Goal: Task Accomplishment & Management: Use online tool/utility

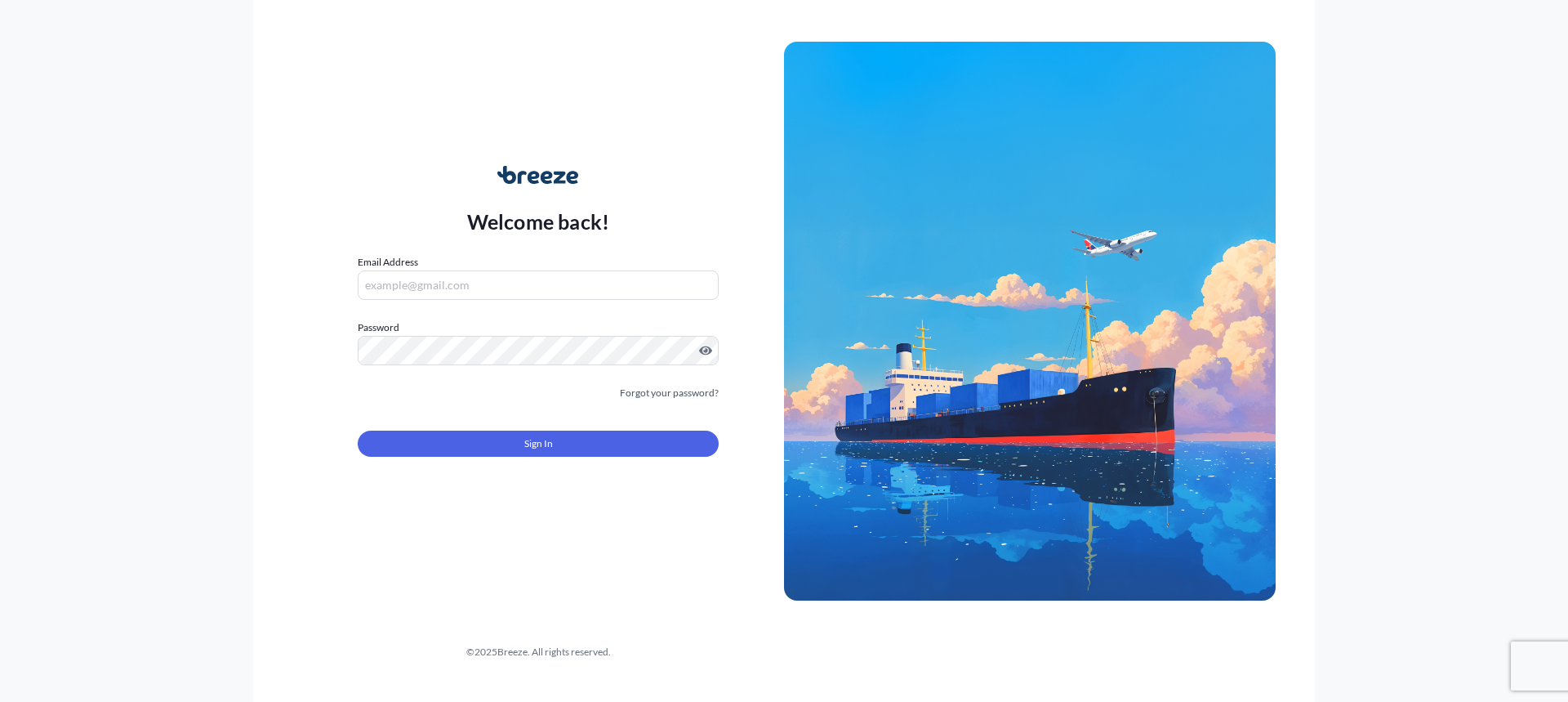
type input "[EMAIL_ADDRESS][DOMAIN_NAME]"
click at [495, 429] on div "Sign In" at bounding box center [539, 438] width 361 height 36
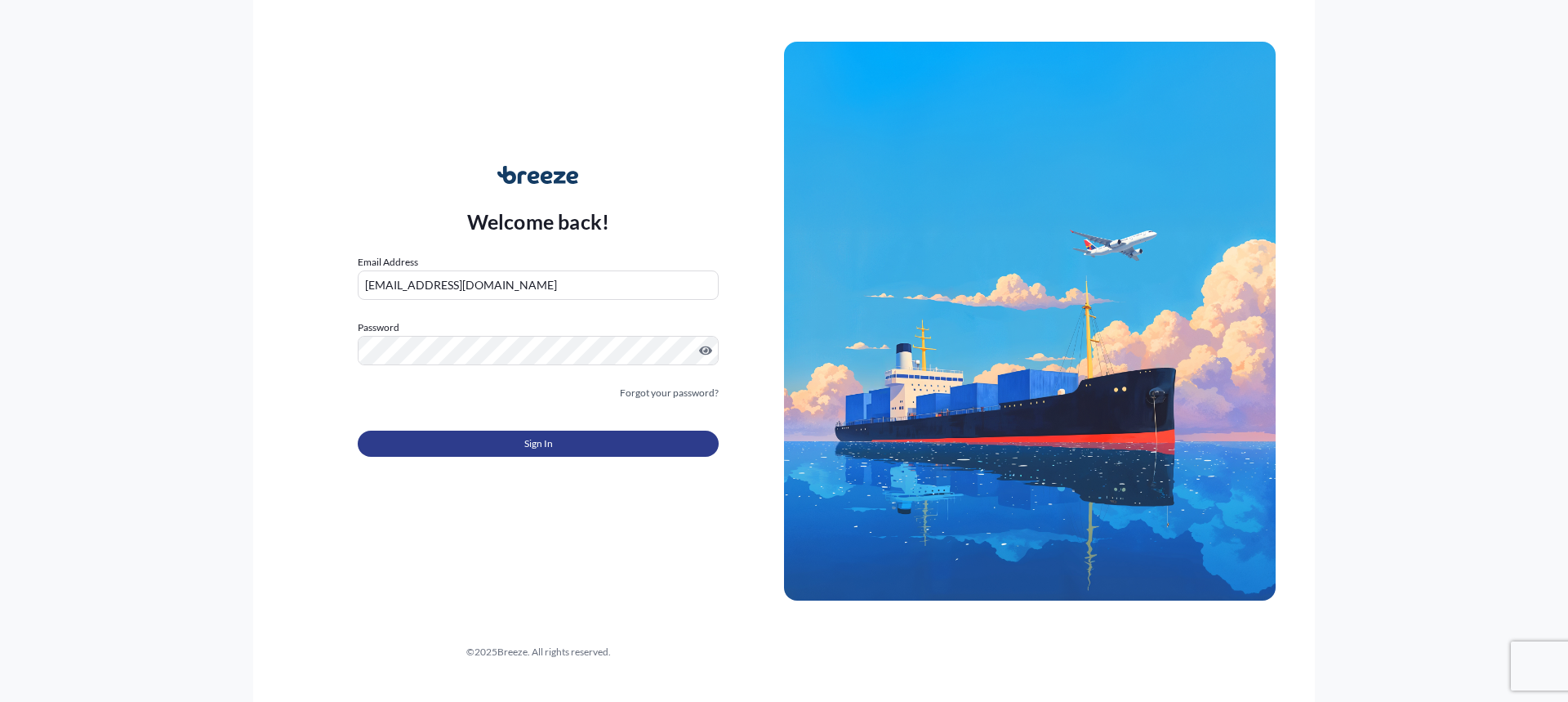
click at [492, 430] on button "Sign In" at bounding box center [539, 443] width 361 height 26
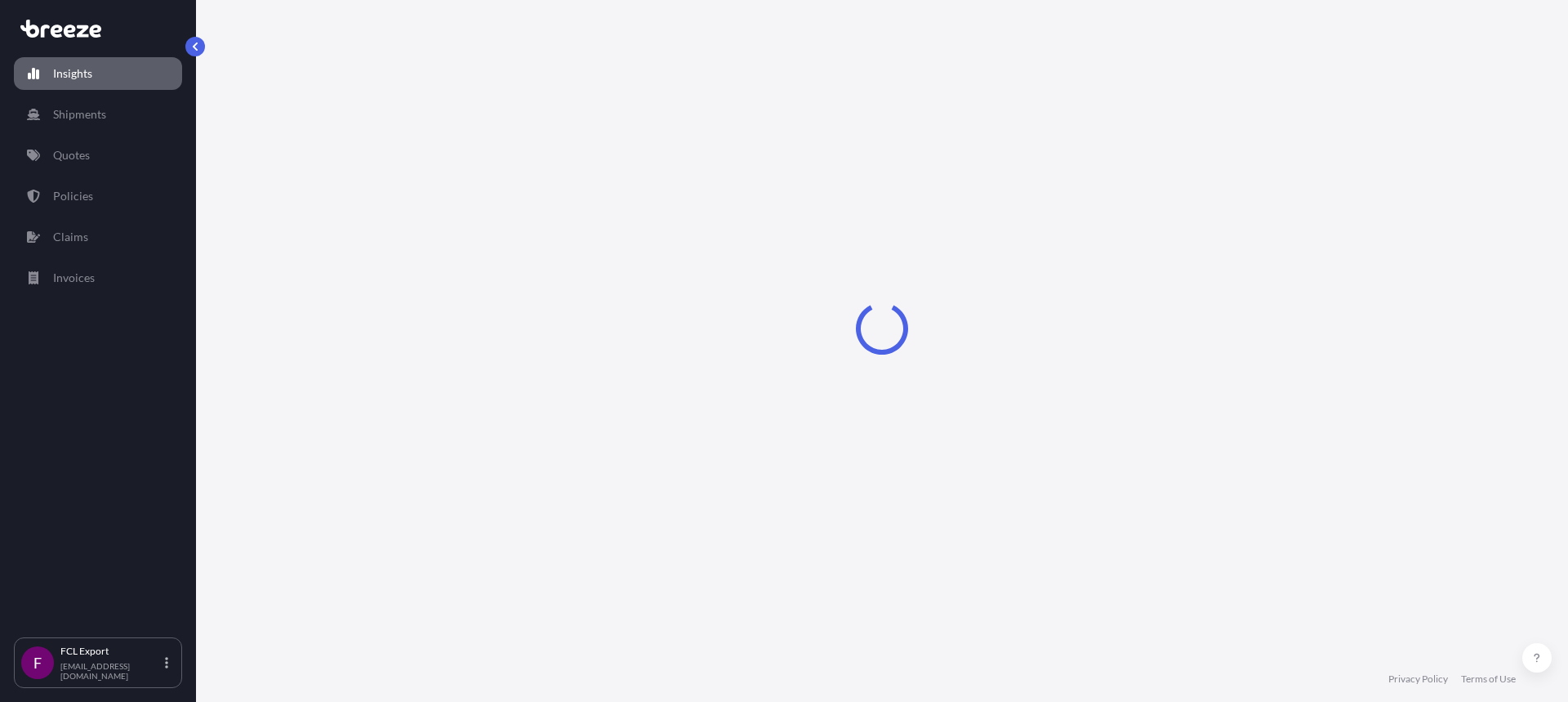
select select "2025"
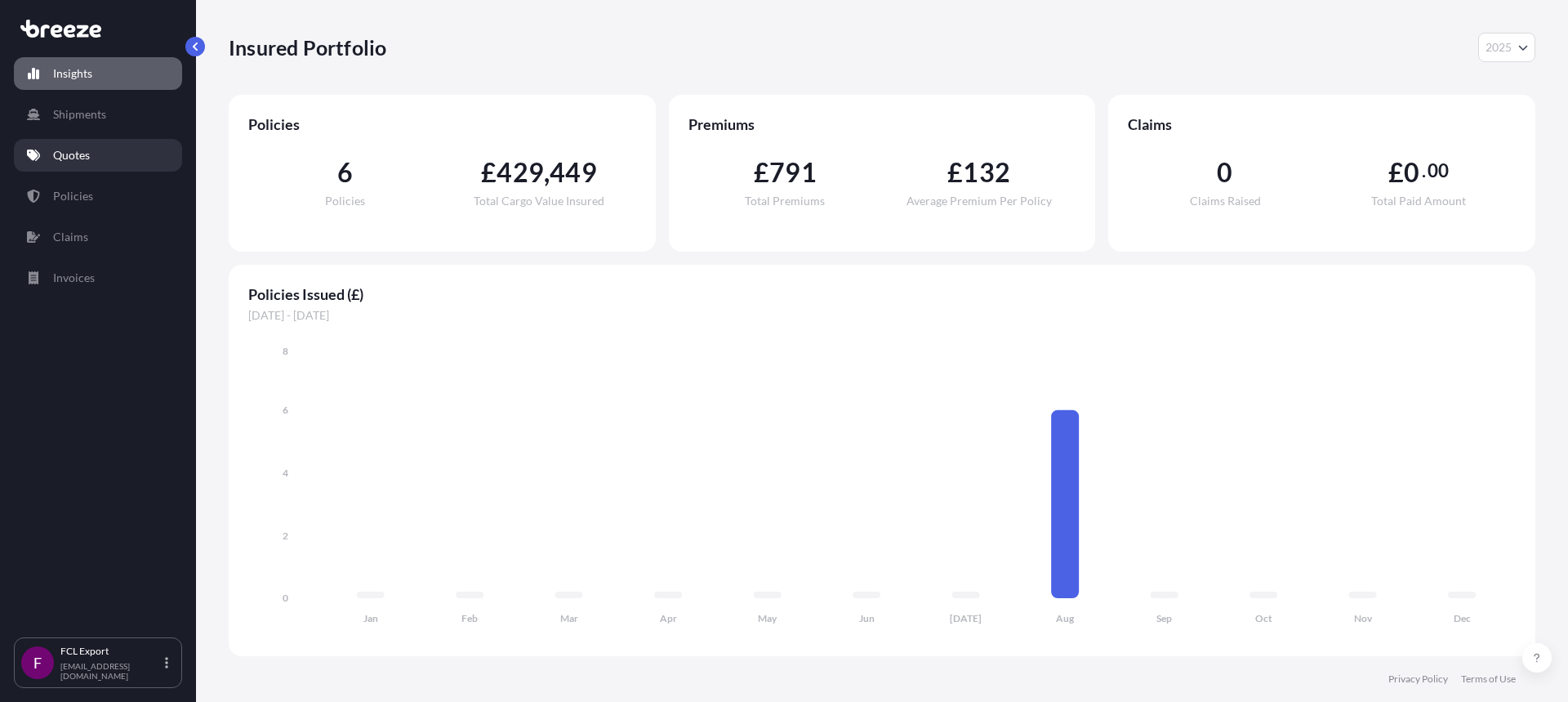
click at [73, 159] on p "Quotes" at bounding box center [71, 155] width 37 height 17
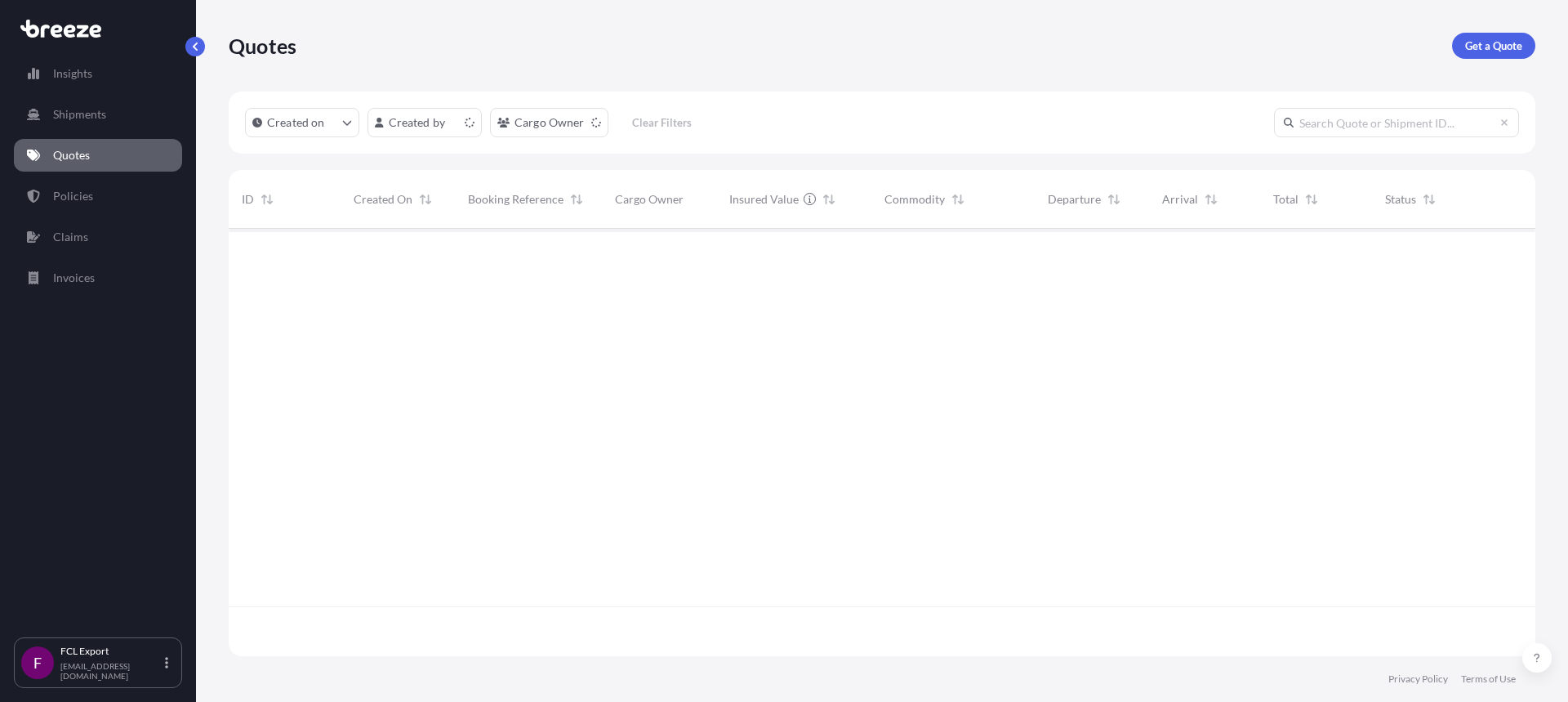
scroll to position [425, 1295]
click at [1335, 116] on input "text" at bounding box center [1396, 122] width 245 height 30
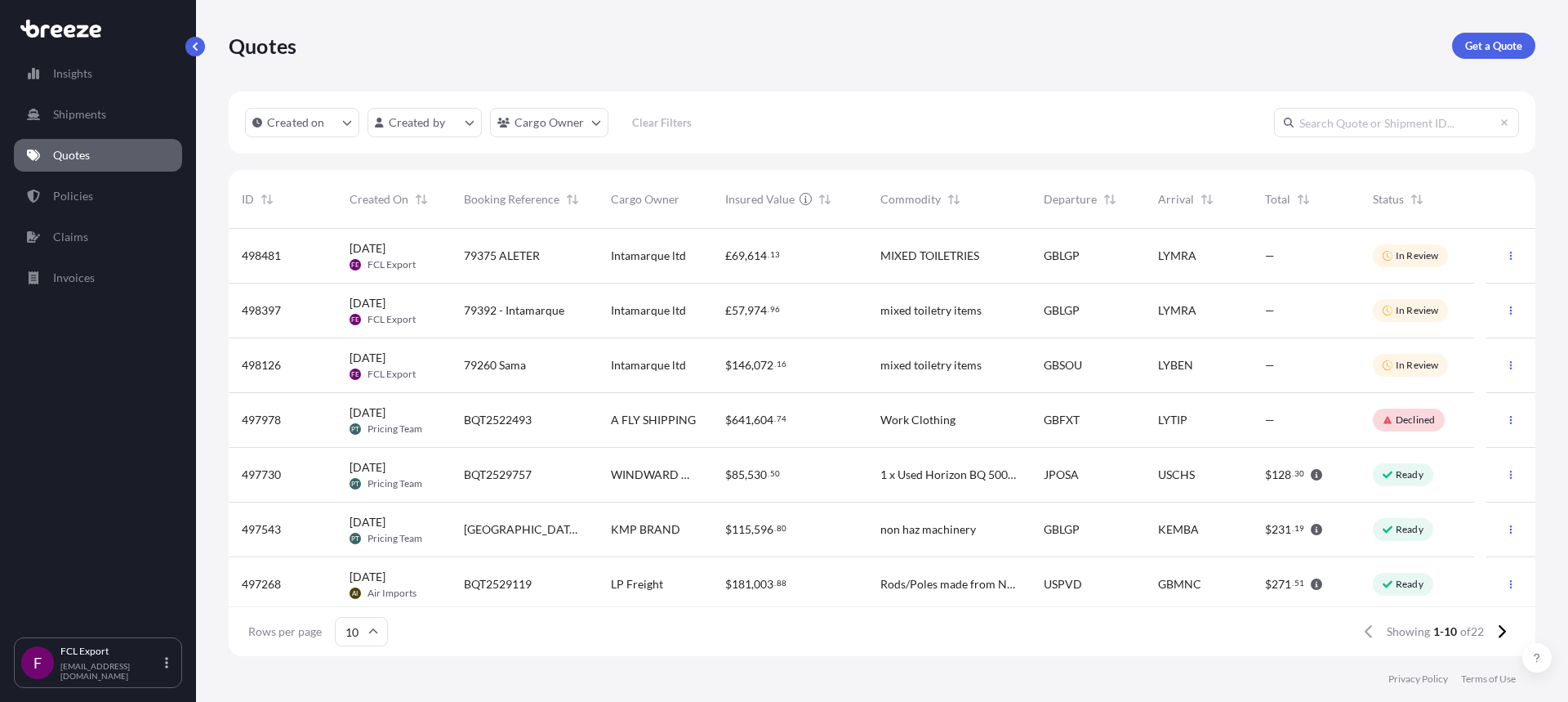
paste input "Can you please provide the UBO (Unique Business Owner) details for the [GEOGRAP…"
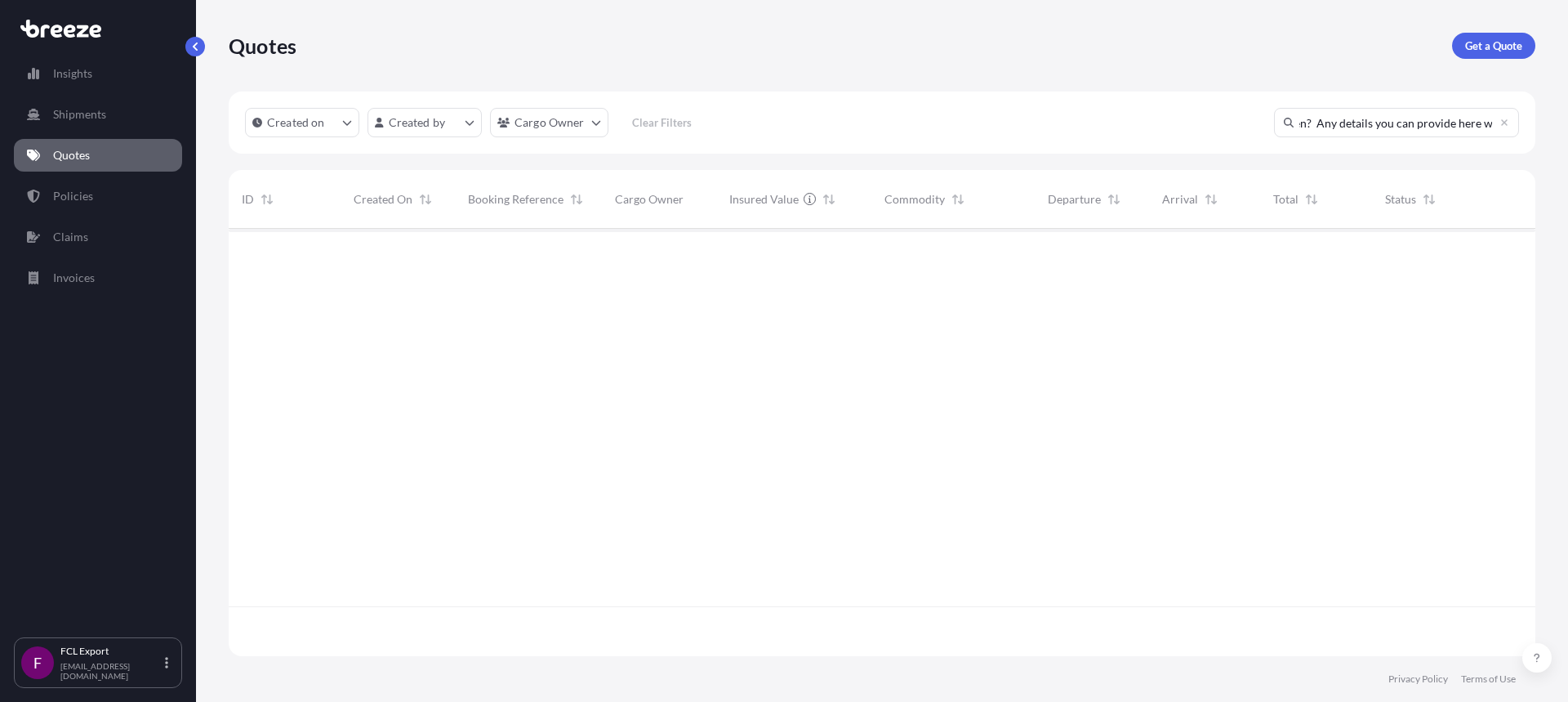
click at [1512, 120] on input "Can you please provide the UBO (Unique Business Owner) details for the [GEOGRAP…" at bounding box center [1396, 122] width 245 height 30
type input "Can you please provide the UBO (Unique Business Owner) details for the [GEOGRAP…"
click at [1501, 122] on icon at bounding box center [1505, 122] width 10 height 10
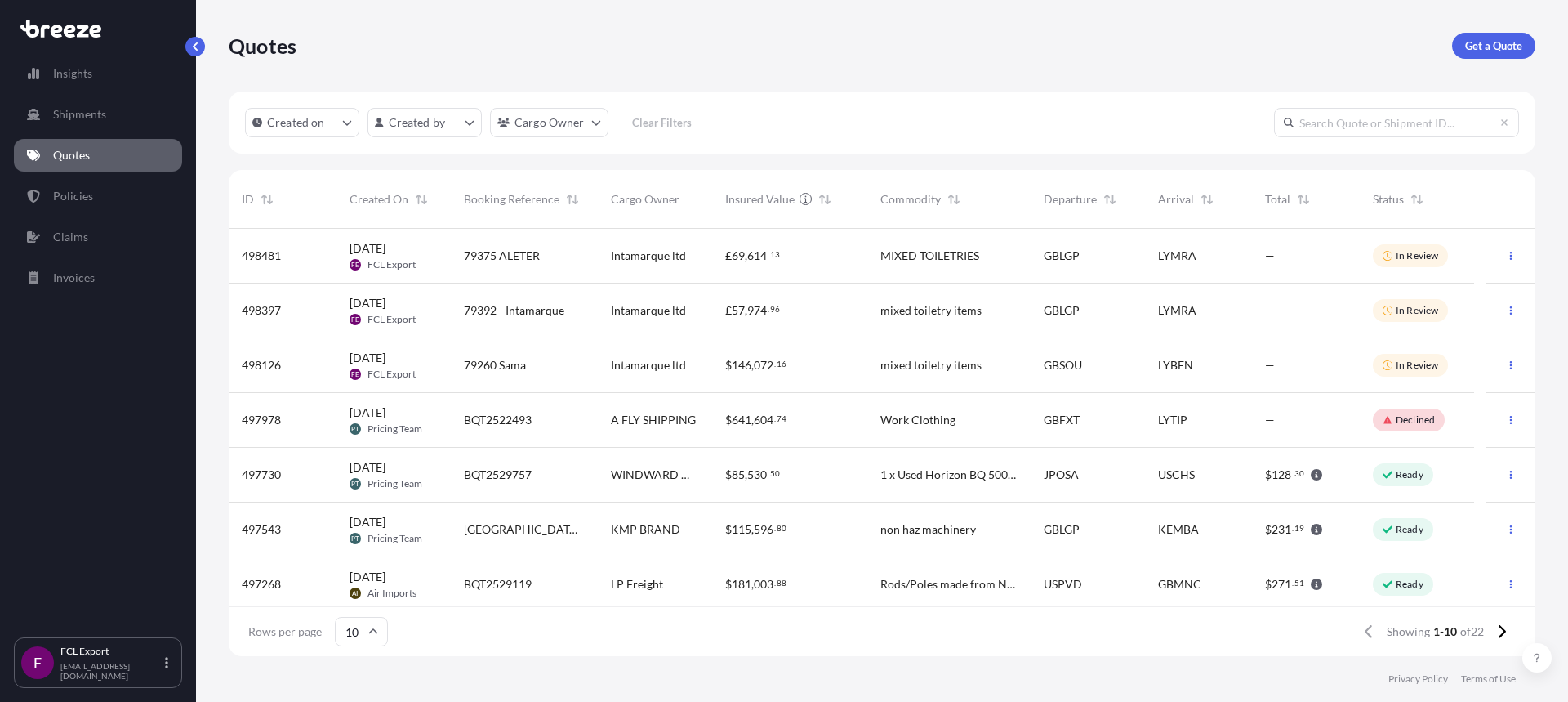
click at [276, 309] on span "498397" at bounding box center [261, 310] width 39 height 17
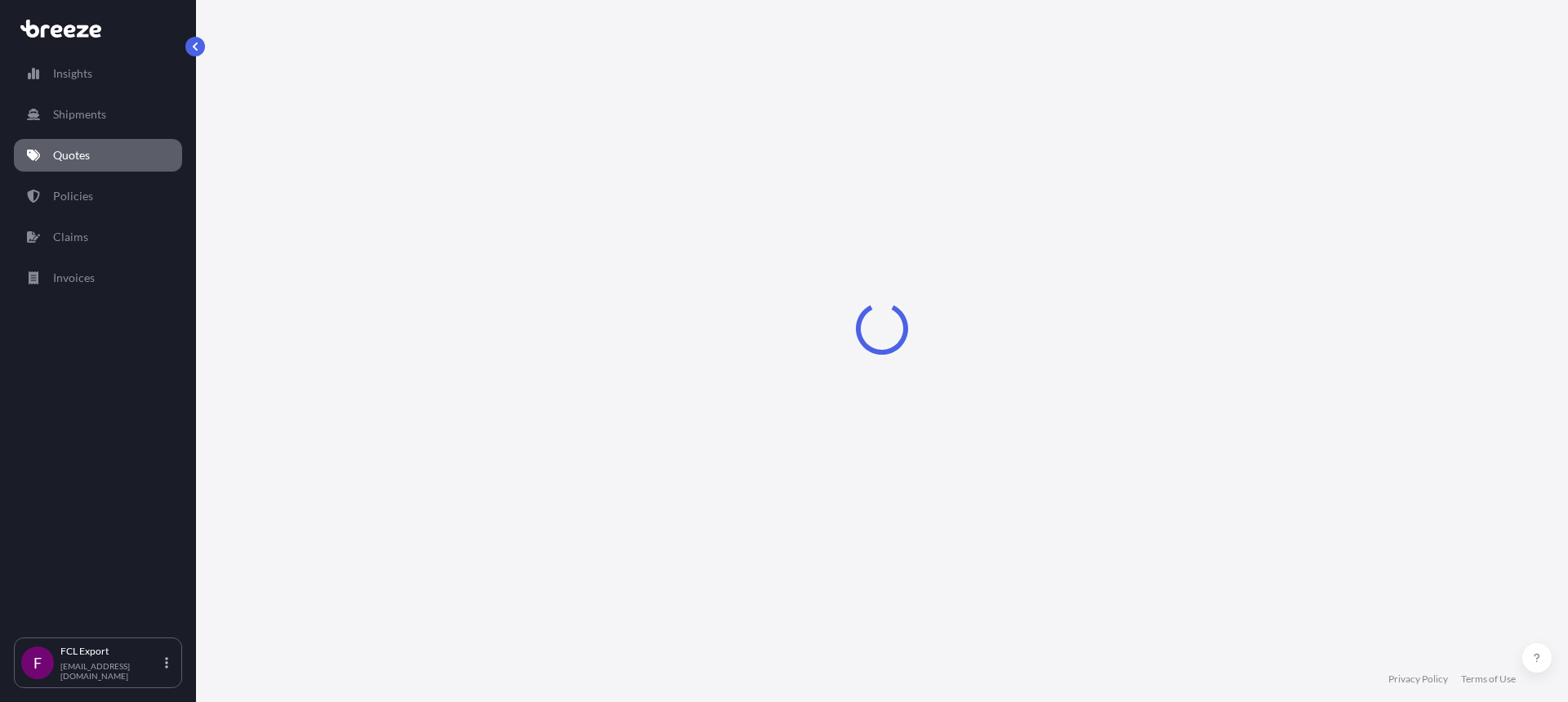
select select "Road"
select select "Sea"
select select "2"
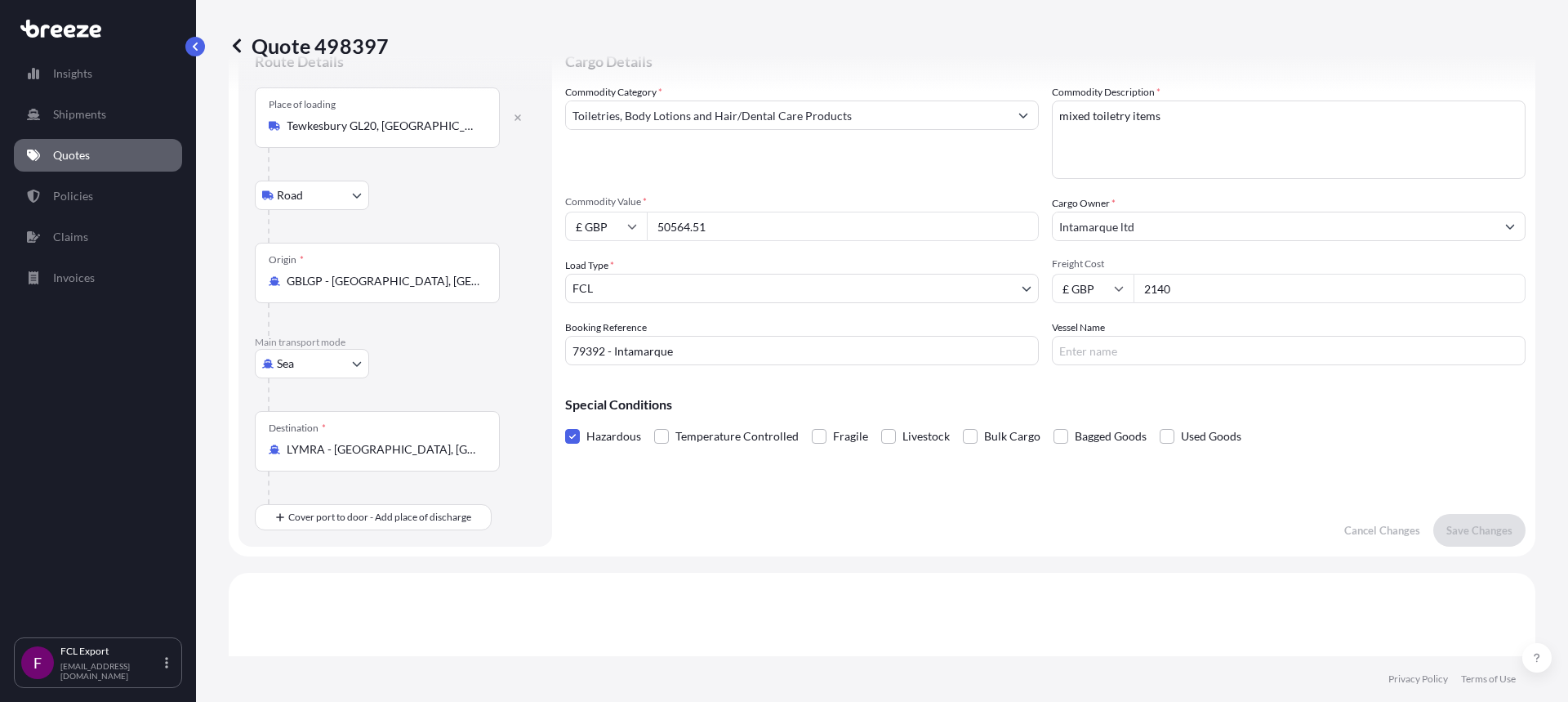
scroll to position [164, 0]
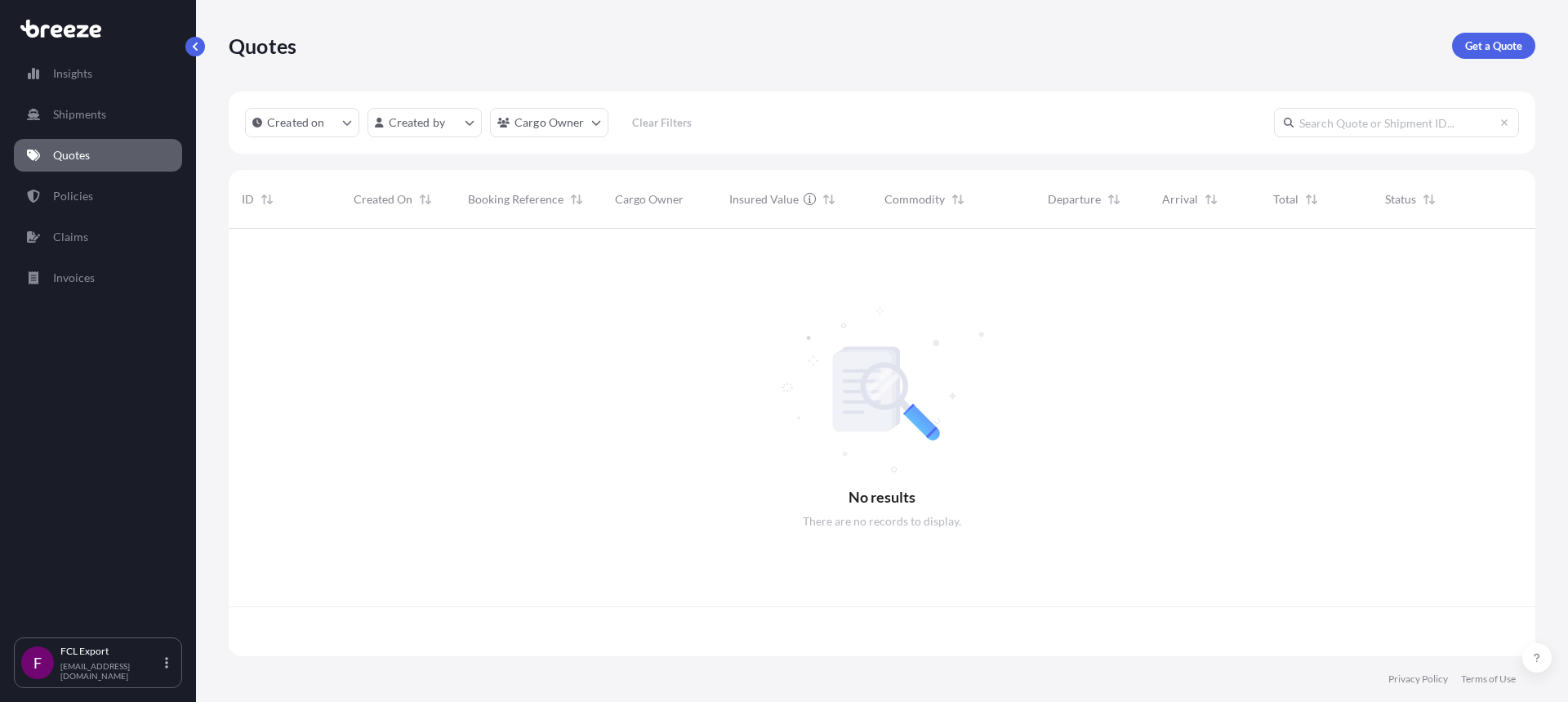
scroll to position [425, 1295]
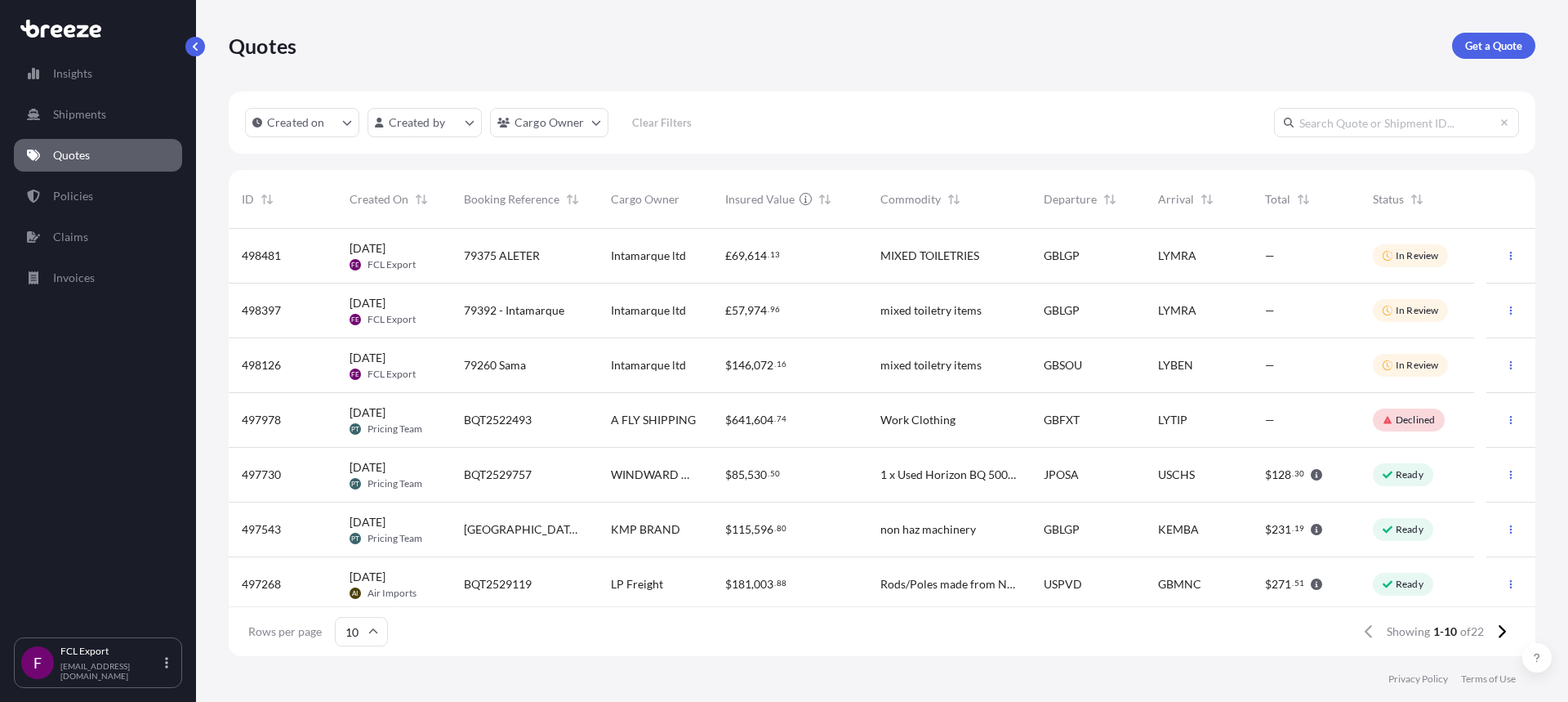
click at [267, 259] on span "498481" at bounding box center [261, 256] width 39 height 17
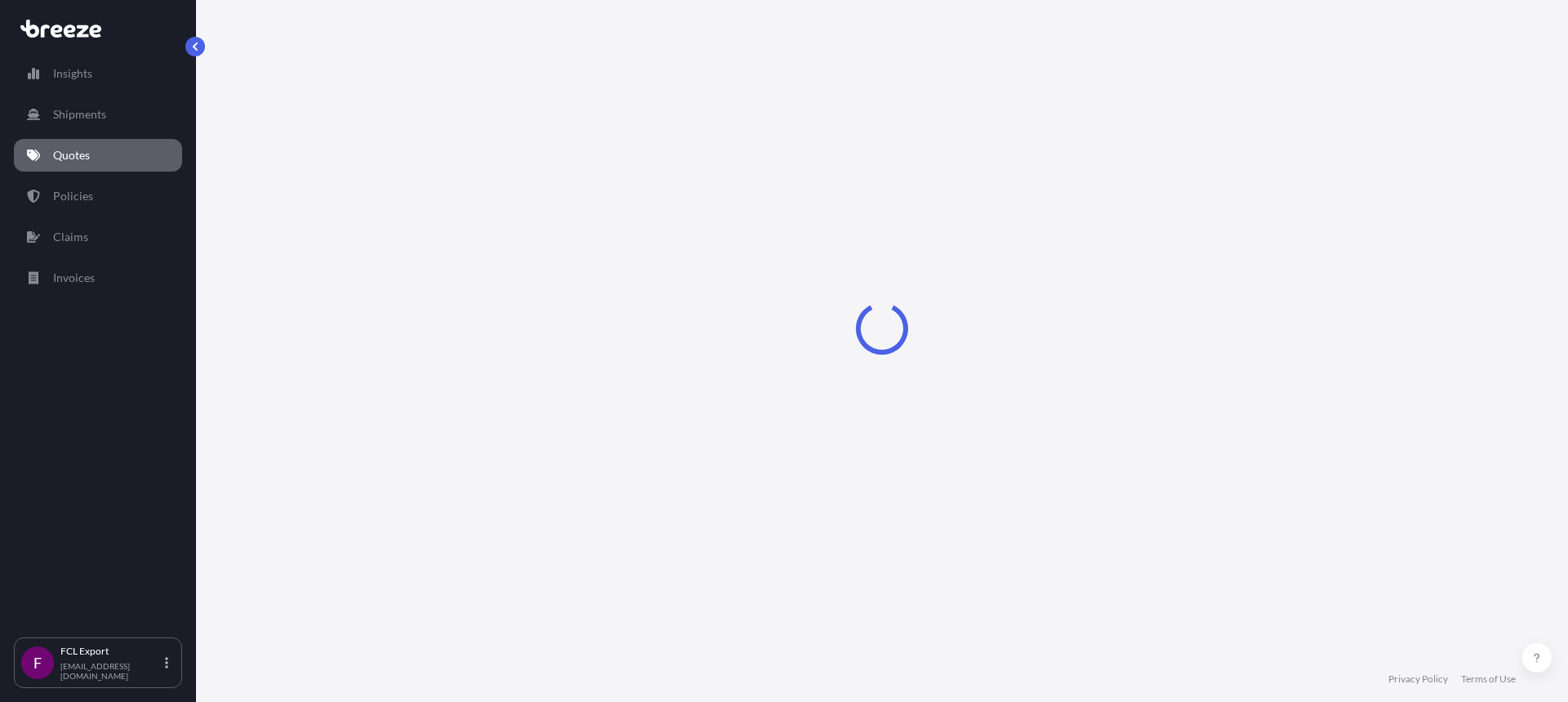
select select "Road"
select select "Sea"
select select "2"
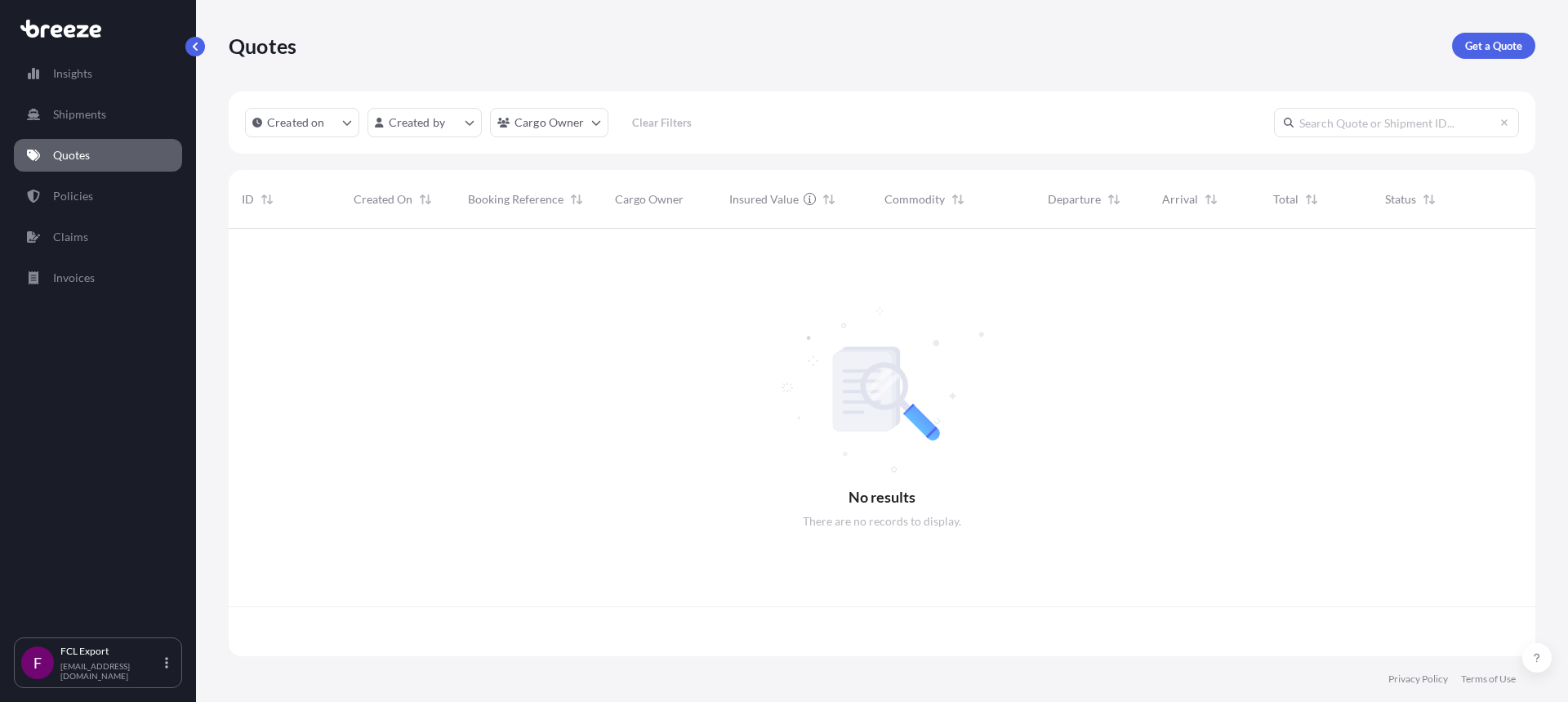
scroll to position [425, 1295]
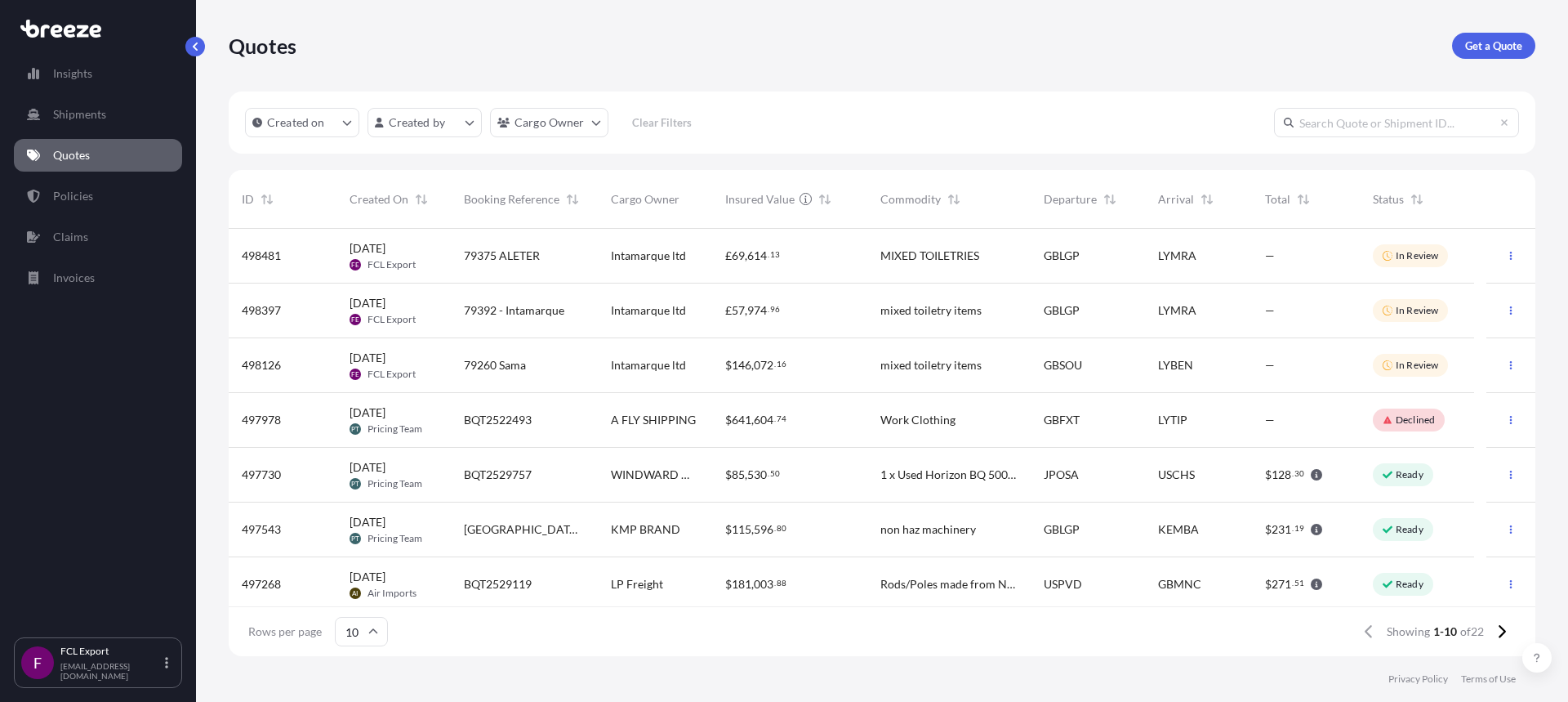
click at [709, 376] on div "Intamarque ltd" at bounding box center [655, 365] width 114 height 54
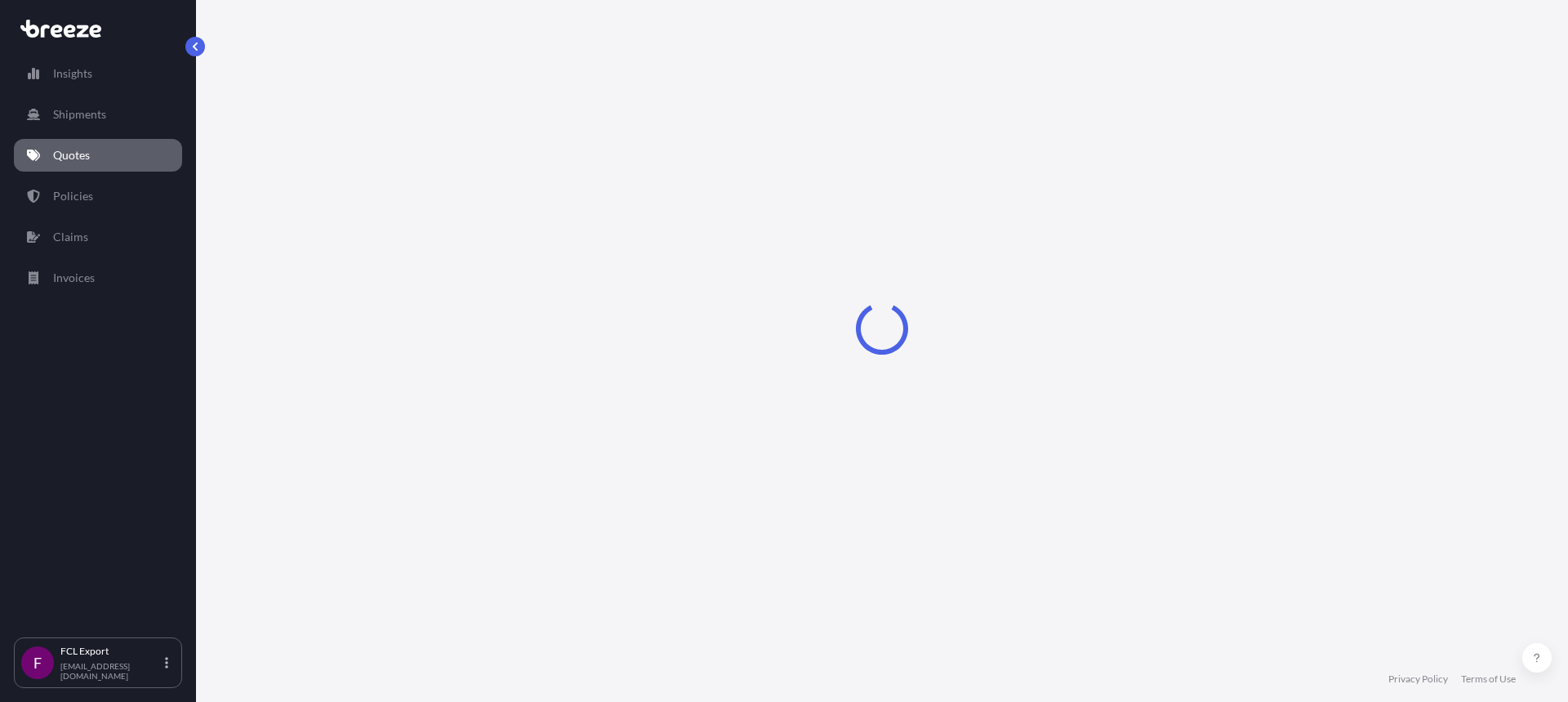
select select "Road"
select select "Sea"
select select "2"
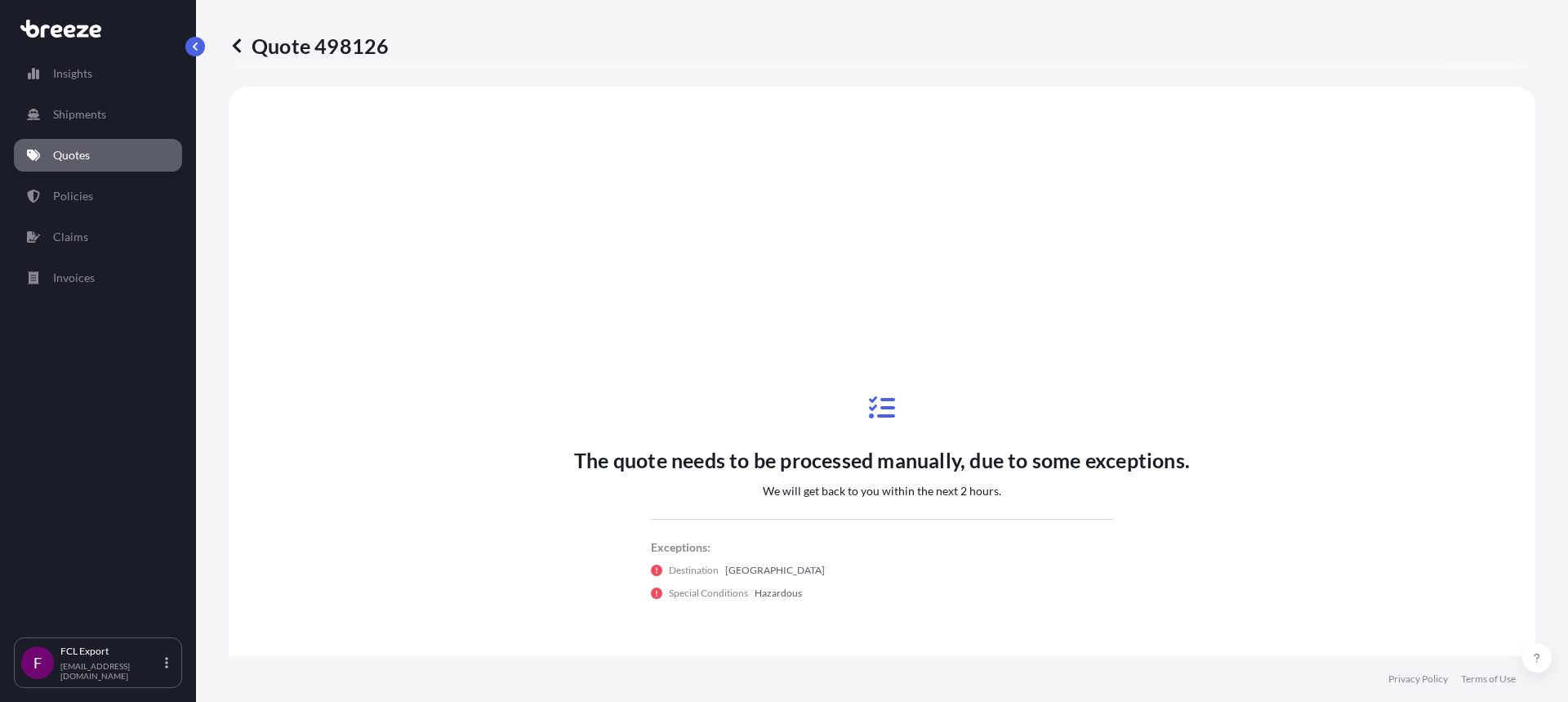
scroll to position [557, 0]
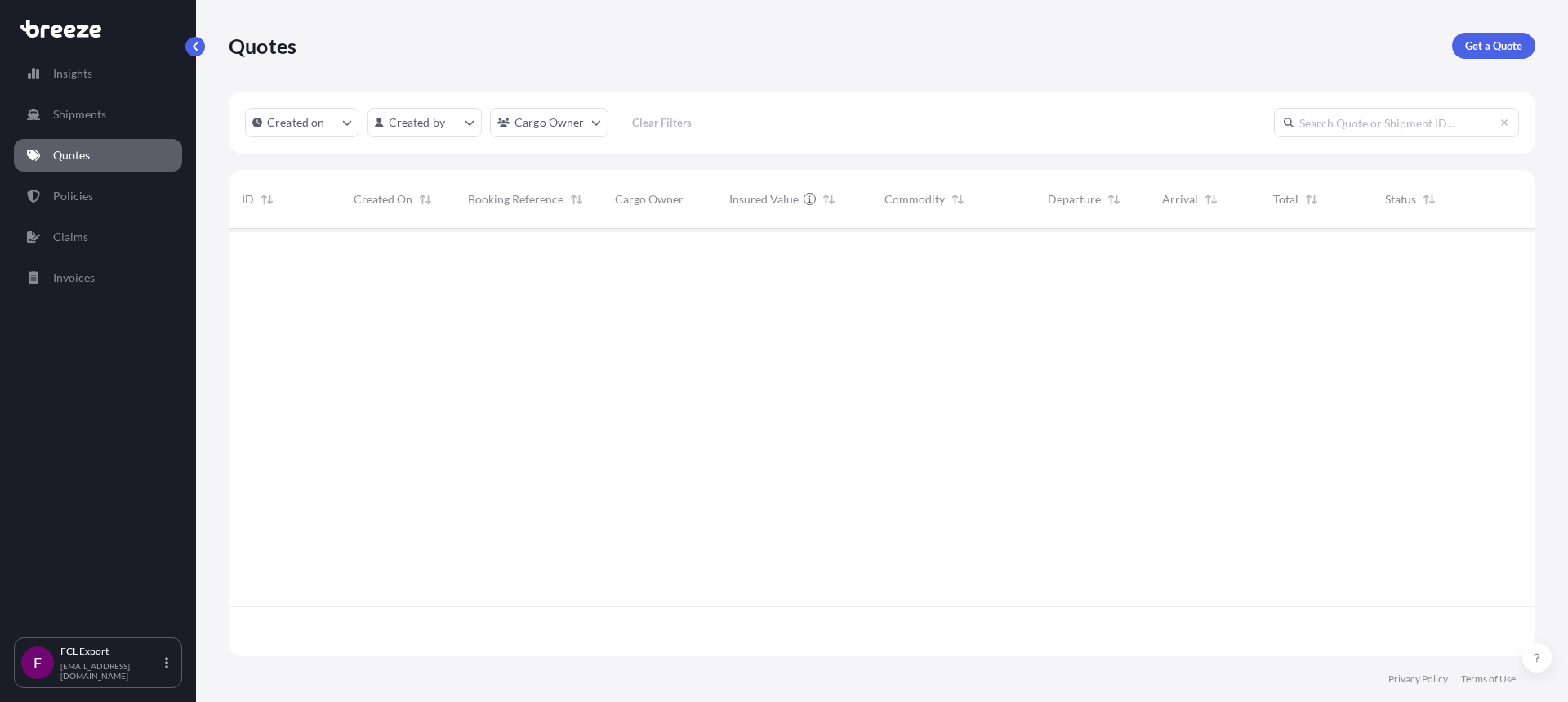
scroll to position [425, 1295]
